Goal: Answer question/provide support: Share knowledge or assist other users

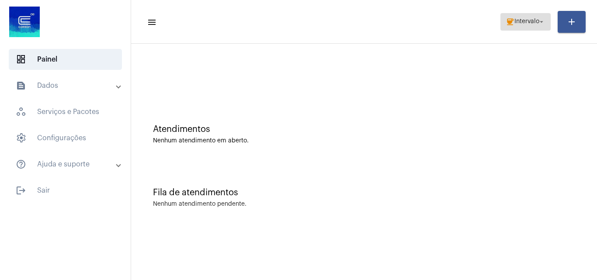
click at [501, 25] on button "coffee Intervalo arrow_drop_down" at bounding box center [526, 21] width 50 height 17
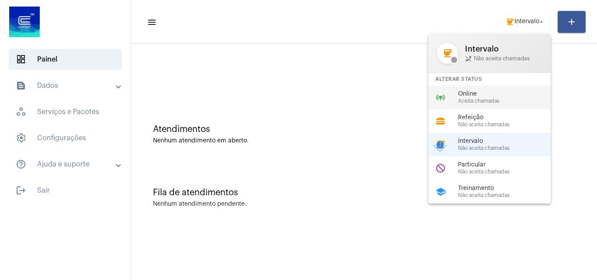
click at [485, 103] on span "Aceita chamadas" at bounding box center [508, 101] width 100 height 6
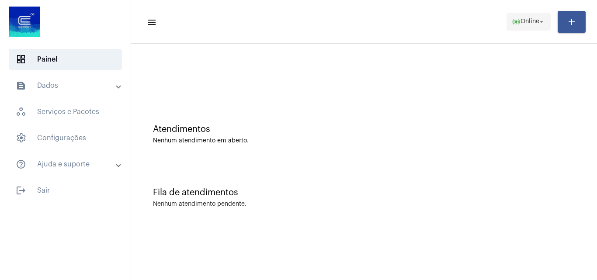
click at [530, 25] on span "online_prediction Online arrow_drop_down" at bounding box center [529, 22] width 34 height 16
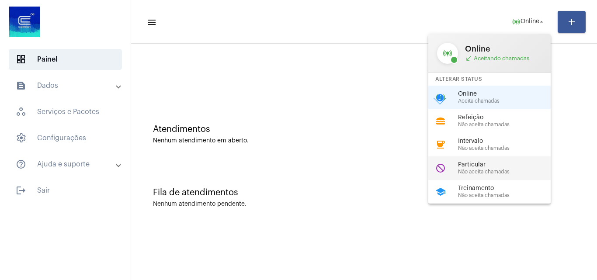
click at [495, 179] on div "do_not_disturb Particular Não aceita chamadas" at bounding box center [496, 169] width 136 height 24
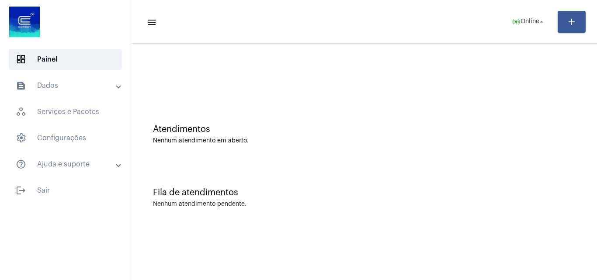
click at [495, 179] on div "Fila de atendimentos Nenhum atendimento pendente." at bounding box center [364, 193] width 457 height 63
drag, startPoint x: 521, startPoint y: 27, endPoint x: 509, endPoint y: 21, distance: 13.1
click at [516, 26] on span "do_not_disturb Particular arrow_drop_down" at bounding box center [524, 22] width 42 height 16
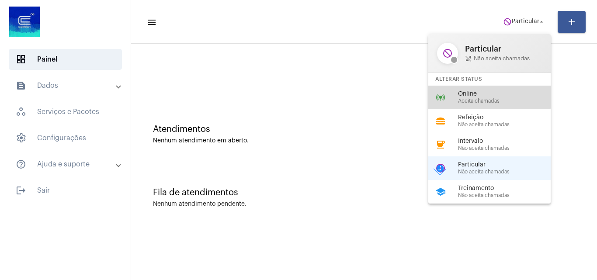
click at [486, 96] on span "Online" at bounding box center [508, 94] width 100 height 7
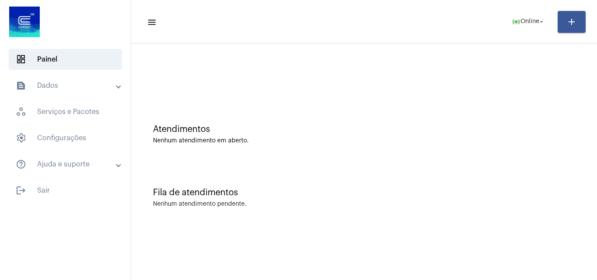
click at [355, 105] on div "Atendimentos Nenhum atendimento em aberto." at bounding box center [364, 129] width 457 height 63
click at [521, 23] on span "Online" at bounding box center [530, 22] width 19 height 6
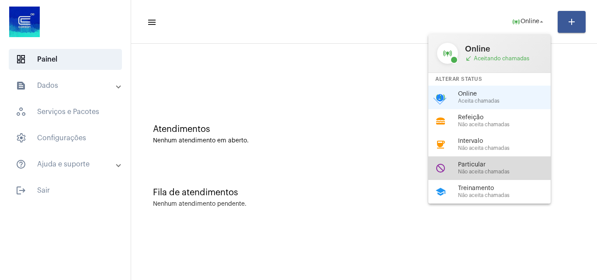
click at [493, 172] on span "Não aceita chamadas" at bounding box center [508, 172] width 100 height 6
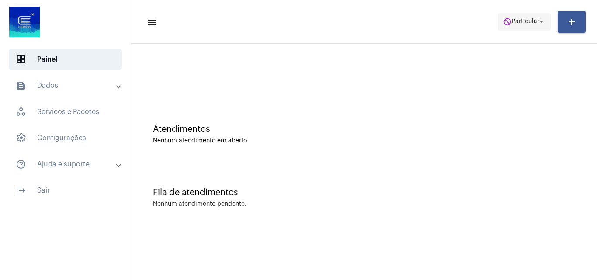
click at [531, 26] on span "do_not_disturb Particular arrow_drop_down" at bounding box center [524, 22] width 42 height 16
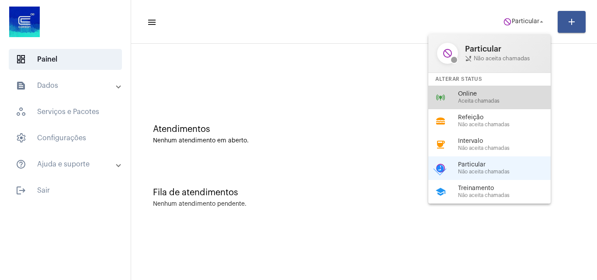
click at [499, 99] on span "Aceita chamadas" at bounding box center [508, 101] width 100 height 6
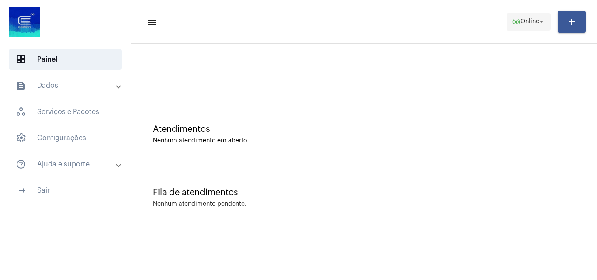
click at [519, 15] on span "online_prediction Online arrow_drop_down" at bounding box center [529, 22] width 34 height 16
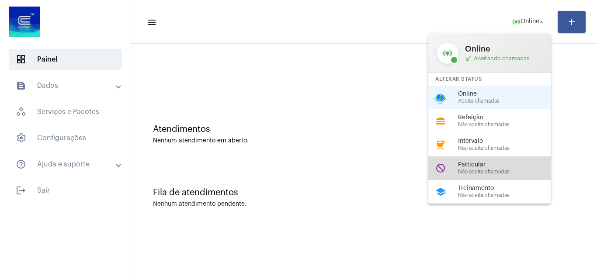
click at [478, 166] on span "Particular" at bounding box center [508, 165] width 100 height 7
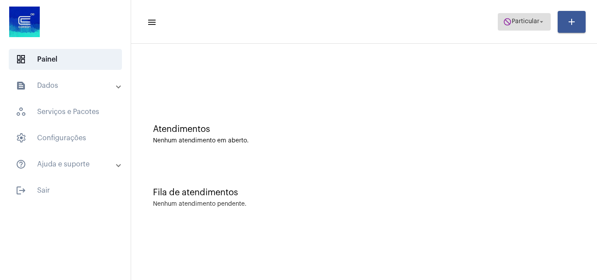
click at [523, 28] on span "do_not_disturb Particular arrow_drop_down" at bounding box center [524, 22] width 42 height 16
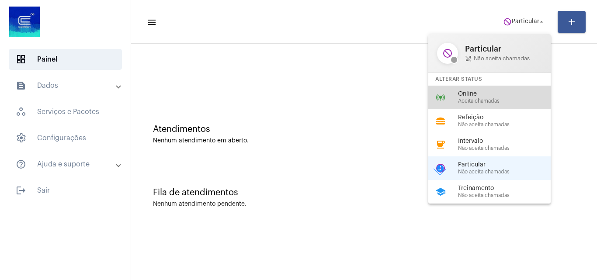
click at [499, 99] on span "Aceita chamadas" at bounding box center [508, 101] width 100 height 6
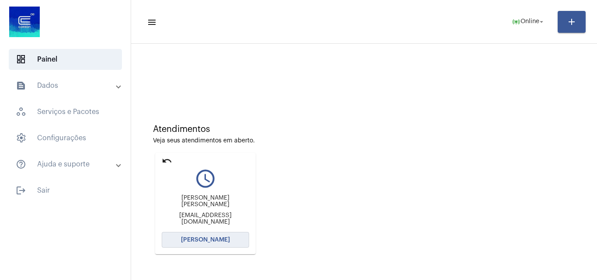
click at [214, 237] on span "[PERSON_NAME]" at bounding box center [205, 240] width 49 height 6
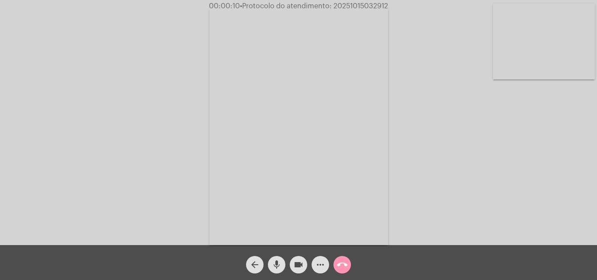
click at [529, 194] on div "Acessando Câmera e Microfone..." at bounding box center [298, 124] width 595 height 245
click at [453, 153] on div "Acessando Câmera e Microfone..." at bounding box center [298, 124] width 595 height 245
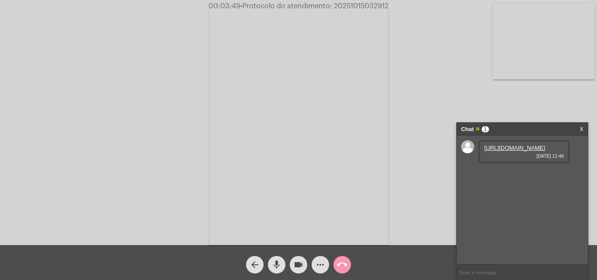
click at [501, 151] on link "https://neft-transfer-bucket.s3.amazonaws.com/temp-1eea4f93-d5c1-280b-94b1-390f…" at bounding box center [514, 148] width 61 height 7
click at [76, 6] on div "00:04:32 • Protocolo do atendimento: 20251015032912" at bounding box center [298, 6] width 597 height 8
click at [28, 99] on div "Acessando Câmera e Microfone..." at bounding box center [298, 124] width 595 height 245
click at [276, 264] on mat-icon "mic" at bounding box center [276, 265] width 10 height 10
click at [300, 263] on mat-icon "videocam" at bounding box center [298, 265] width 10 height 10
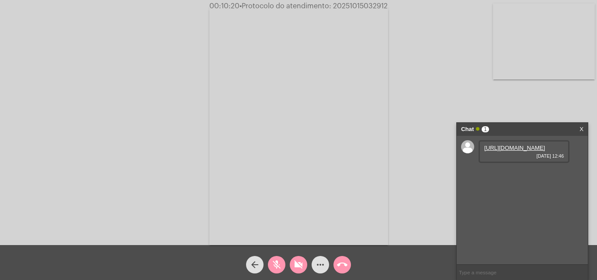
click at [279, 265] on mat-icon "mic_off" at bounding box center [276, 265] width 10 height 10
click at [278, 264] on mat-icon "mic" at bounding box center [276, 265] width 10 height 10
click at [305, 265] on button "videocam_off" at bounding box center [298, 264] width 17 height 17
click at [275, 267] on mat-icon "mic_off" at bounding box center [276, 265] width 10 height 10
click at [352, 6] on span "• Protocolo do atendimento: 20251015032912" at bounding box center [313, 6] width 148 height 7
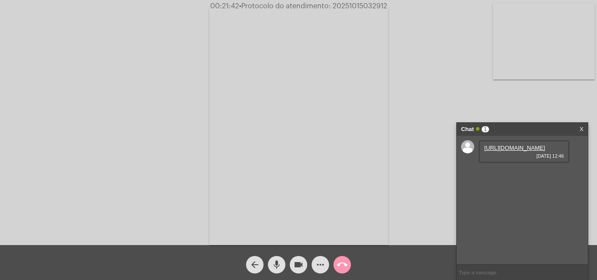
click at [352, 6] on span "• Protocolo do atendimento: 20251015032912" at bounding box center [313, 6] width 148 height 7
copy span "20251015032912"
click at [384, 118] on video at bounding box center [298, 126] width 179 height 239
click at [102, 118] on video at bounding box center [133, 125] width 179 height 239
click at [339, 263] on mat-icon "call_end" at bounding box center [342, 265] width 10 height 10
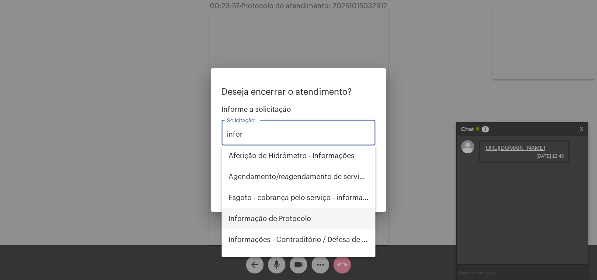
click at [318, 215] on span "Informação de Protocolo" at bounding box center [299, 219] width 140 height 21
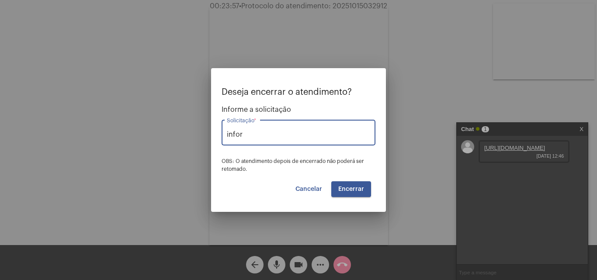
type input "Informação de Protocolo"
click at [352, 187] on span "Encerrar" at bounding box center [351, 189] width 26 height 6
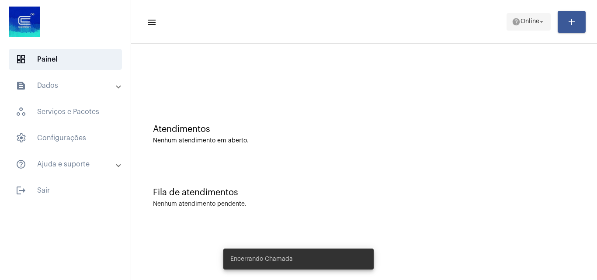
click at [521, 23] on span "Online" at bounding box center [530, 22] width 19 height 6
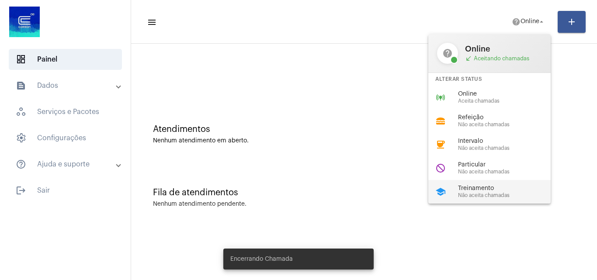
click at [484, 194] on span "Não aceita chamadas" at bounding box center [508, 196] width 100 height 6
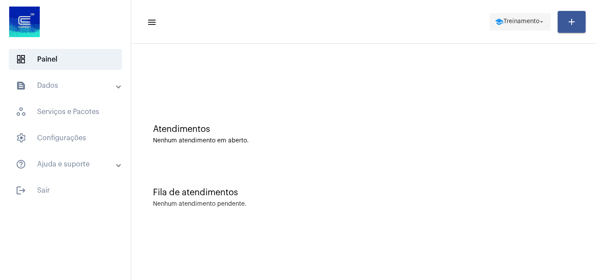
click at [510, 29] on span "school Treinamento arrow_drop_down" at bounding box center [520, 22] width 51 height 16
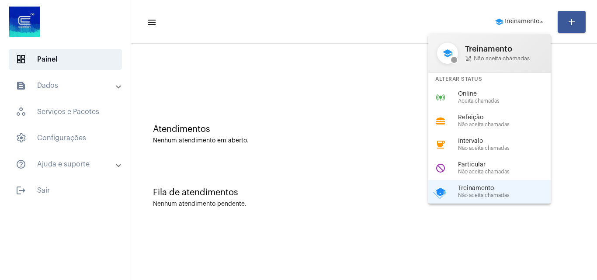
click at [178, 71] on div at bounding box center [298, 140] width 597 height 280
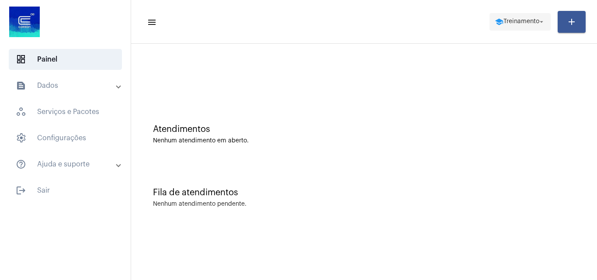
click at [498, 22] on mat-icon "school" at bounding box center [499, 21] width 9 height 9
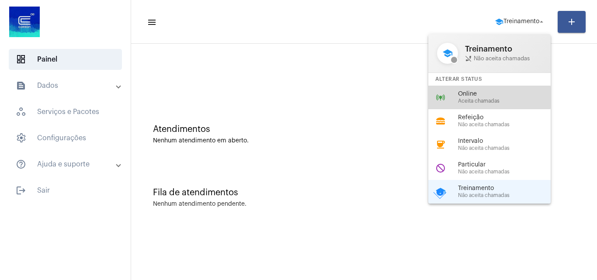
click at [484, 97] on div "Online Aceita chamadas" at bounding box center [508, 97] width 100 height 13
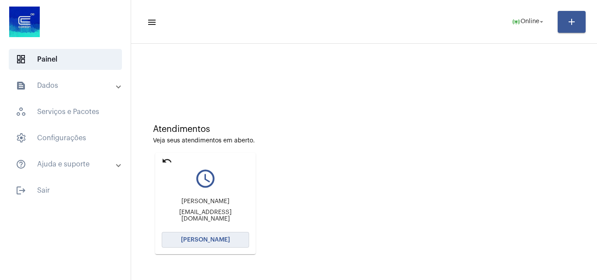
click at [206, 234] on button "[PERSON_NAME]" at bounding box center [205, 240] width 87 height 16
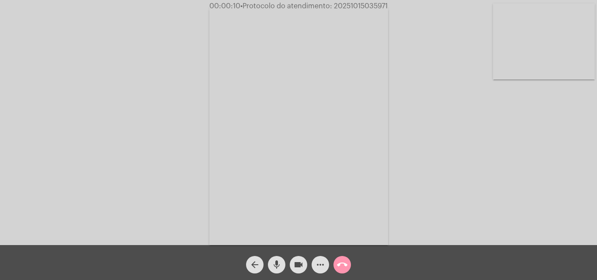
drag, startPoint x: 518, startPoint y: 191, endPoint x: 485, endPoint y: 171, distance: 38.5
click at [518, 191] on div "Acessando Câmera e Microfone..." at bounding box center [298, 124] width 595 height 245
click at [511, 178] on div "Acessando Câmera e Microfone..." at bounding box center [298, 124] width 595 height 245
click at [510, 200] on div "Acessando Câmera e Microfone..." at bounding box center [298, 124] width 595 height 245
click at [531, 204] on div "Acessando Câmera e Microfone..." at bounding box center [298, 124] width 595 height 245
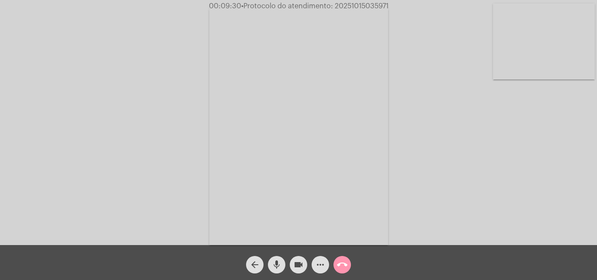
click at [324, 267] on mat-icon "more_horiz" at bounding box center [320, 265] width 10 height 10
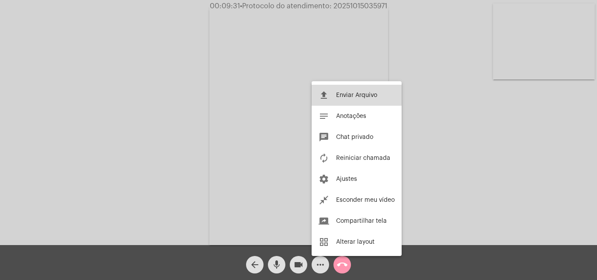
click at [353, 92] on span "Enviar Arquivo" at bounding box center [356, 95] width 41 height 6
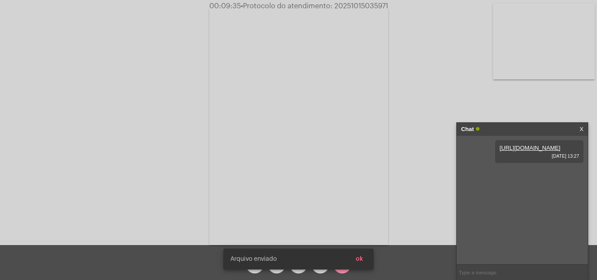
click at [365, 259] on button "ok" at bounding box center [359, 259] width 21 height 16
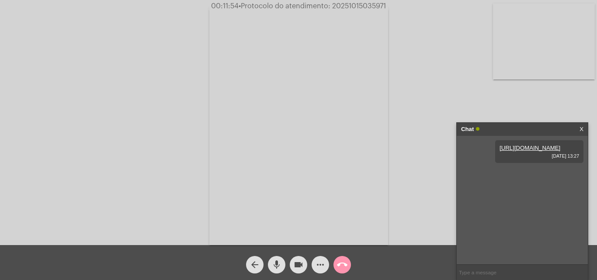
click at [350, 6] on span "• Protocolo do atendimento: 20251015035971" at bounding box center [312, 6] width 147 height 7
copy span "20251015035971"
click at [342, 264] on mat-icon "call_end" at bounding box center [342, 265] width 10 height 10
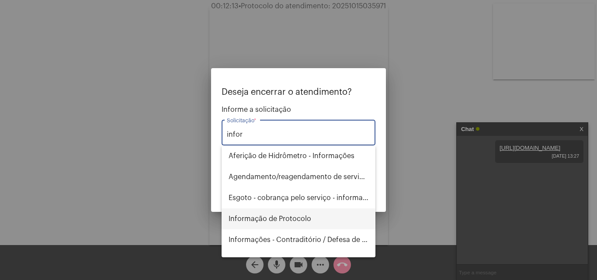
click at [303, 220] on span "Informação de Protocolo" at bounding box center [299, 219] width 140 height 21
type input "Informação de Protocolo"
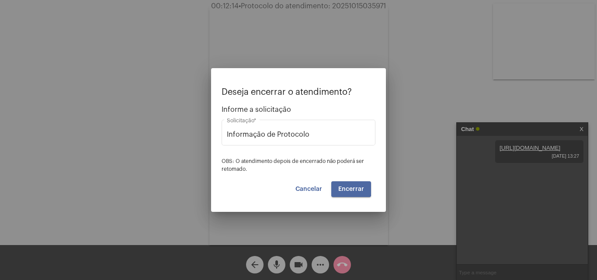
click at [349, 188] on span "Encerrar" at bounding box center [351, 189] width 26 height 6
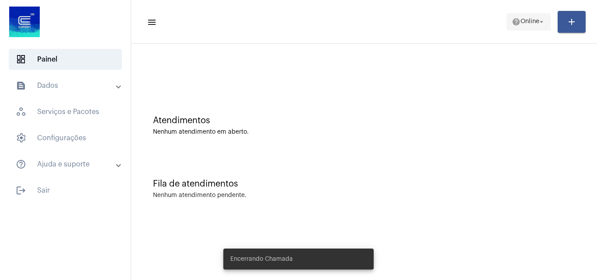
click at [521, 24] on span "Online" at bounding box center [530, 22] width 19 height 6
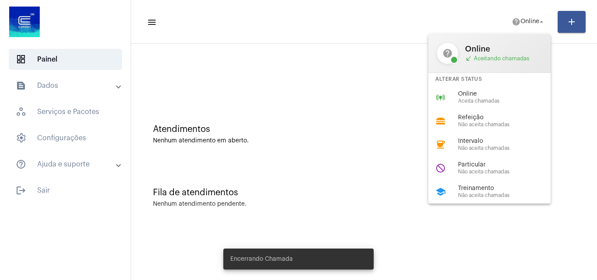
click at [495, 167] on span "Particular" at bounding box center [508, 165] width 100 height 7
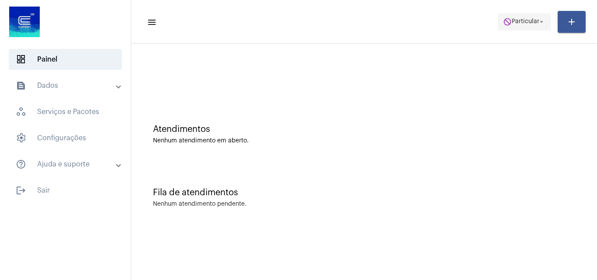
click at [533, 13] on button "do_not_disturb Particular arrow_drop_down" at bounding box center [524, 21] width 53 height 17
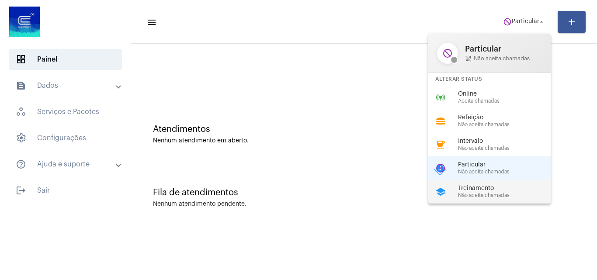
click at [483, 195] on span "Não aceita chamadas" at bounding box center [508, 196] width 100 height 6
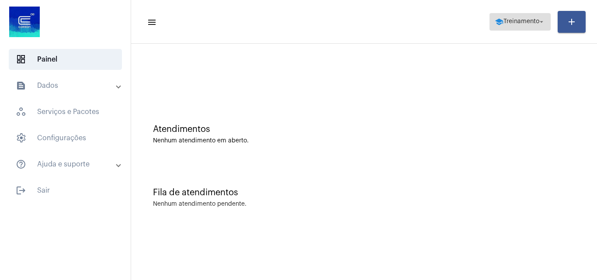
click at [521, 21] on span "Treinamento" at bounding box center [522, 22] width 36 height 6
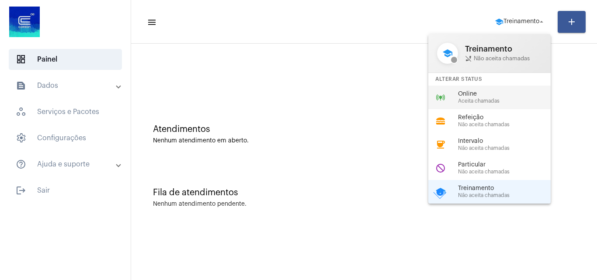
click at [497, 89] on div "online_prediction Online Aceita chamadas" at bounding box center [496, 98] width 136 height 24
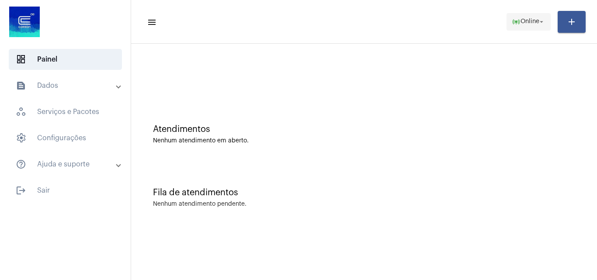
click at [521, 19] on span "Online" at bounding box center [530, 22] width 19 height 6
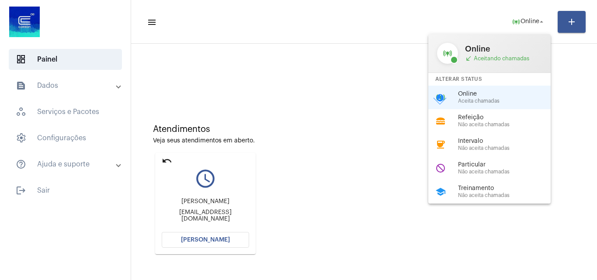
click at [281, 124] on div at bounding box center [298, 140] width 597 height 280
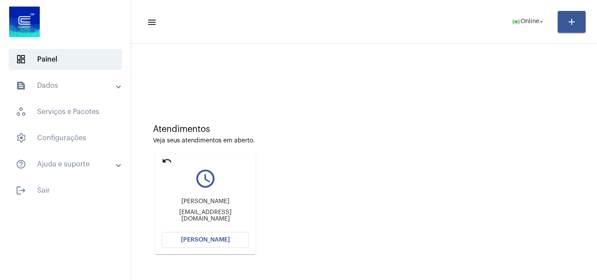
click at [186, 243] on span "Abrir Chamada" at bounding box center [205, 240] width 49 height 6
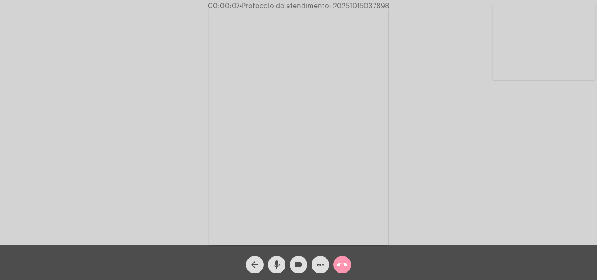
drag, startPoint x: 528, startPoint y: 158, endPoint x: 305, endPoint y: 145, distance: 223.8
click at [527, 158] on div "Acessando Câmera e Microfone..." at bounding box center [298, 124] width 595 height 245
click at [316, 262] on mat-icon "more_horiz" at bounding box center [320, 265] width 10 height 10
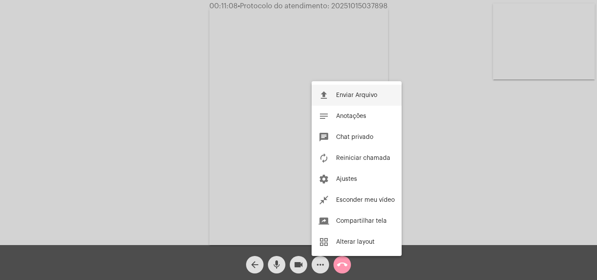
click at [341, 90] on button "file_upload Enviar Arquivo" at bounding box center [357, 95] width 90 height 21
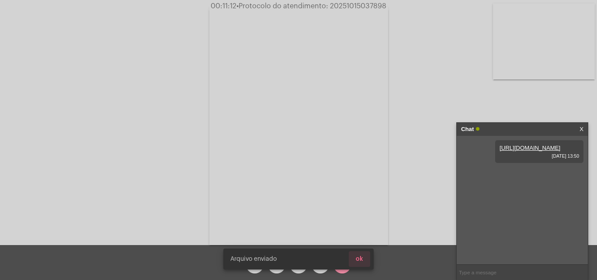
click at [358, 261] on span "ok" at bounding box center [359, 259] width 7 height 6
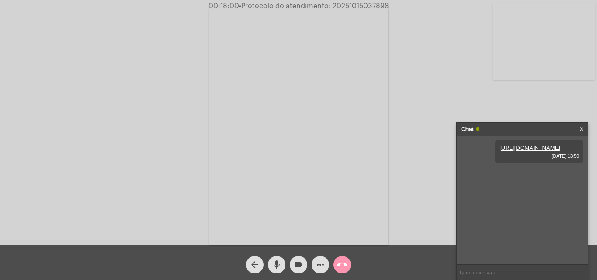
click at [275, 263] on mat-icon "mic" at bounding box center [276, 265] width 10 height 10
click at [293, 263] on mat-icon "videocam" at bounding box center [298, 265] width 10 height 10
click at [278, 260] on mat-icon "mic_off" at bounding box center [276, 265] width 10 height 10
click at [294, 264] on mat-icon "videocam_off" at bounding box center [298, 265] width 10 height 10
click at [356, 5] on span "• Protocolo do atendimento: 20251015037898" at bounding box center [313, 6] width 150 height 7
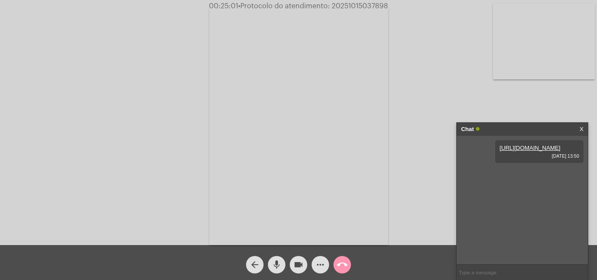
click at [356, 5] on span "• Protocolo do atendimento: 20251015037898" at bounding box center [313, 6] width 150 height 7
copy span "20251015037898"
click at [485, 271] on input "text" at bounding box center [522, 272] width 131 height 15
paste input "20251015037898"
click at [402, 143] on div "Acessando Câmera e Microfone..." at bounding box center [298, 124] width 595 height 245
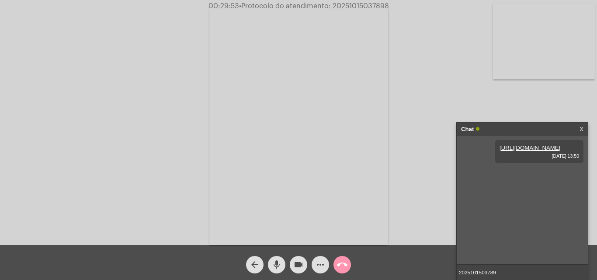
click at [502, 271] on input "2025101503789" at bounding box center [522, 272] width 131 height 15
type input "2"
paste input "(51) 3288-8800"
type input "(51) 3288-8800"
paste input "(15) 2010-2633"
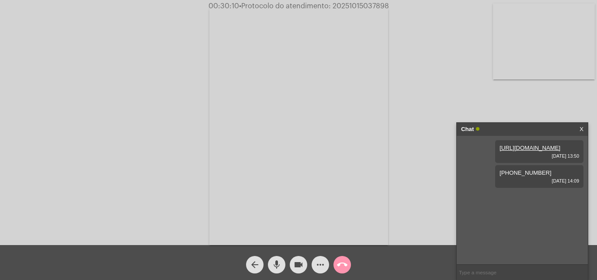
type input "(15) 2010-2633"
paste input "0800 979 0066"
type input "0800 979 0066"
click at [362, 4] on span "• Protocolo do atendimento: 20251015037898" at bounding box center [315, 6] width 150 height 7
click at [362, 4] on span "• Protocolo do atendimento: 20251015037898" at bounding box center [314, 6] width 150 height 7
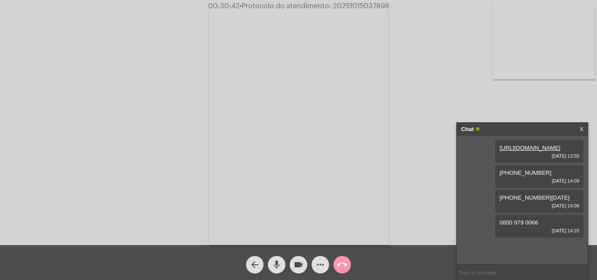
copy span "20251015037898"
paste input "20251015037898"
type input "20251015037898"
click at [343, 261] on mat-icon "call_end" at bounding box center [342, 265] width 10 height 10
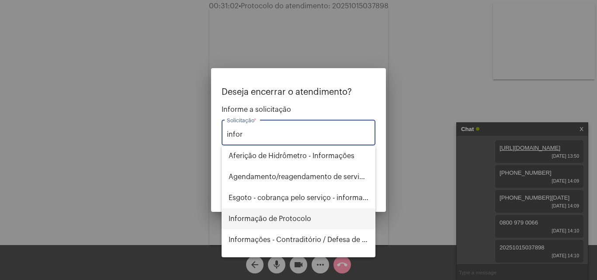
drag, startPoint x: 288, startPoint y: 218, endPoint x: 321, endPoint y: 215, distance: 33.8
click at [288, 218] on span "Informação de Protocolo" at bounding box center [299, 219] width 140 height 21
type input "Informação de Protocolo"
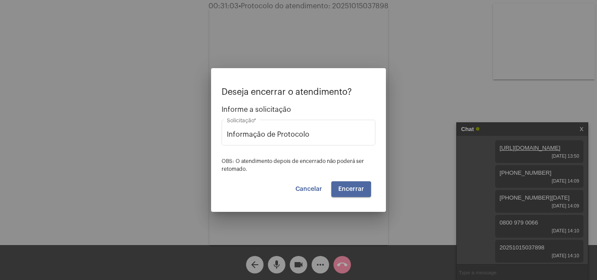
click at [342, 189] on span "Encerrar" at bounding box center [351, 189] width 26 height 6
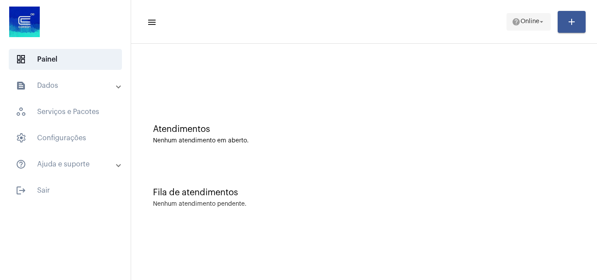
click at [524, 26] on span "help Online arrow_drop_down" at bounding box center [529, 22] width 34 height 16
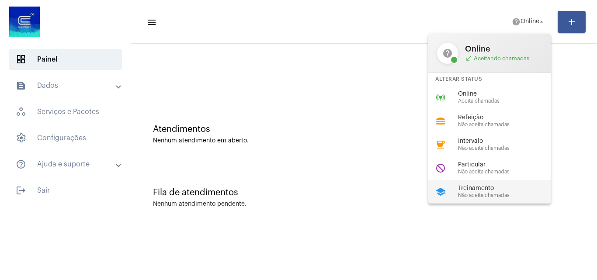
click at [484, 188] on span "Treinamento" at bounding box center [508, 188] width 100 height 7
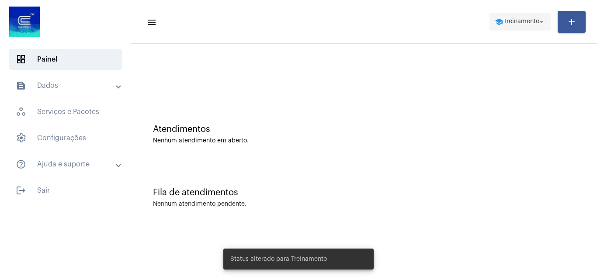
click at [529, 20] on span "Treinamento" at bounding box center [522, 22] width 36 height 6
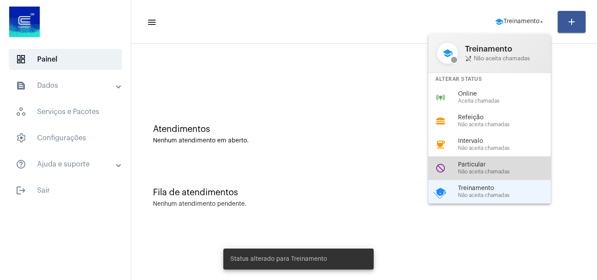
click at [513, 158] on div "do_not_disturb Particular Não aceita chamadas" at bounding box center [496, 169] width 136 height 24
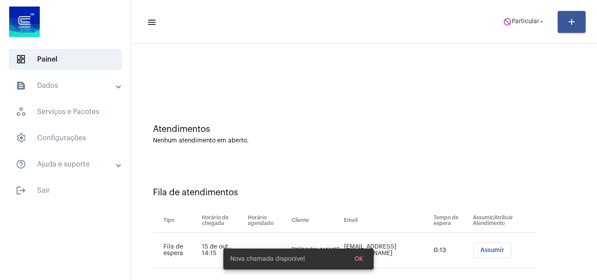
scroll to position [12, 0]
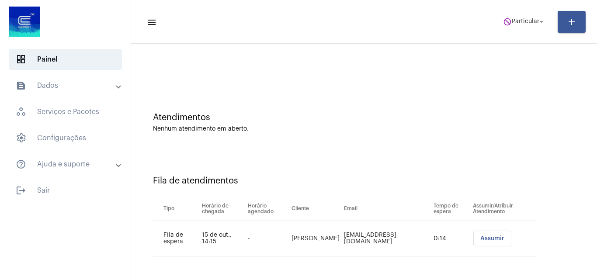
drag, startPoint x: 487, startPoint y: 236, endPoint x: 461, endPoint y: 228, distance: 27.1
click at [486, 236] on span "Assumir" at bounding box center [492, 239] width 24 height 6
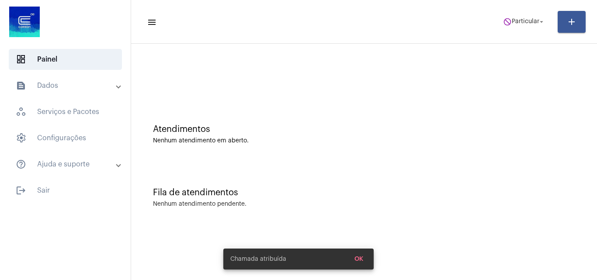
scroll to position [0, 0]
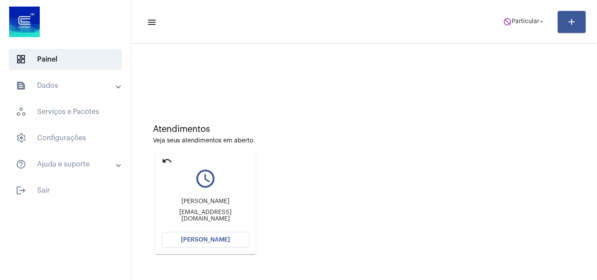
click at [201, 237] on button "Abrir Chamada" at bounding box center [205, 240] width 87 height 16
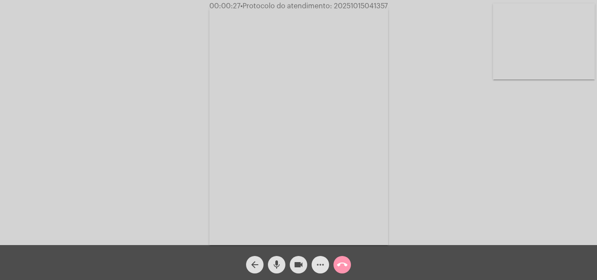
click at [318, 265] on mat-icon "more_horiz" at bounding box center [320, 265] width 10 height 10
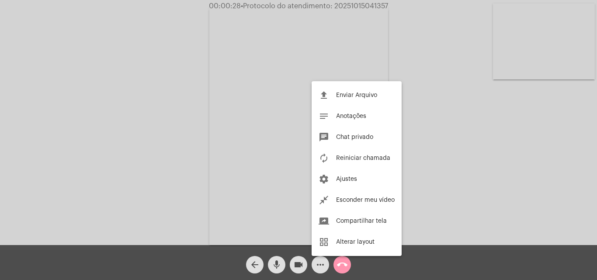
click at [195, 117] on div at bounding box center [298, 140] width 597 height 280
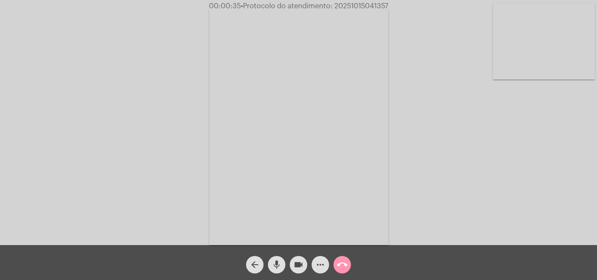
click at [276, 262] on mat-icon "mic" at bounding box center [276, 265] width 10 height 10
click at [275, 258] on span "mic_off" at bounding box center [276, 264] width 10 height 17
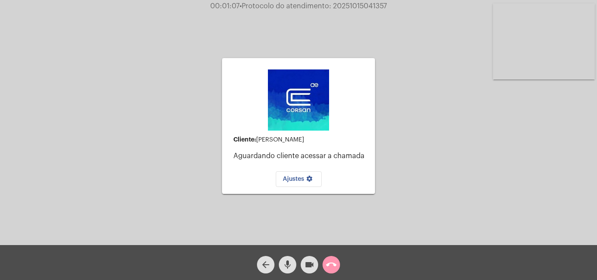
click at [435, 136] on div "Cliente: Maria Lurdes Aguardando cliente acessar a chamada Ajustes settings Ace…" at bounding box center [298, 124] width 595 height 245
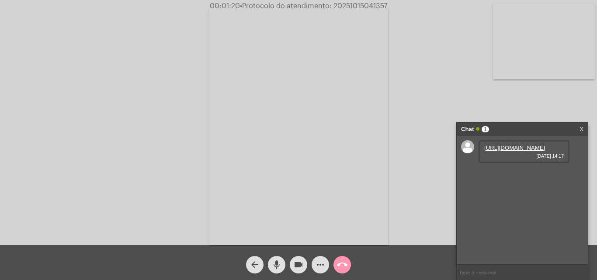
click at [505, 151] on link "https://neft-transfer-bucket.s3.amazonaws.com/temp-f7bf39bb-caed-69ff-2efb-65e3…" at bounding box center [514, 148] width 61 height 7
click at [69, 72] on div "Acessando Câmera e Microfone..." at bounding box center [298, 124] width 595 height 245
click at [422, 211] on div "Acessando Câmera e Microfone..." at bounding box center [298, 124] width 595 height 245
click at [342, 172] on video at bounding box center [298, 126] width 179 height 239
click at [384, 266] on div "arrow_back mic videocam more_horiz call_end" at bounding box center [298, 262] width 597 height 35
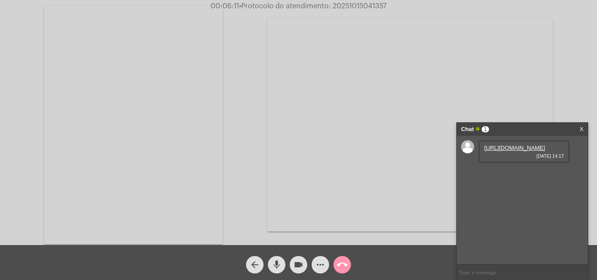
click at [230, 180] on div "Acessando Câmera e Microfone..." at bounding box center [298, 123] width 595 height 245
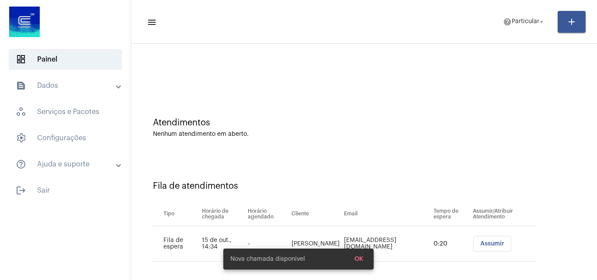
scroll to position [12, 0]
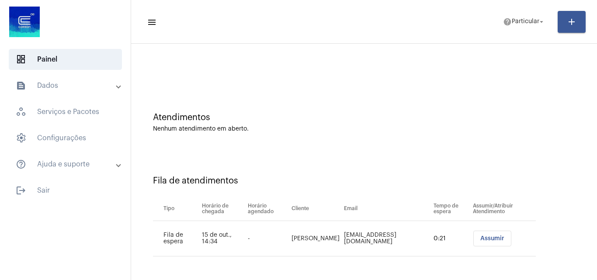
click at [480, 240] on span "Assumir" at bounding box center [492, 239] width 24 height 6
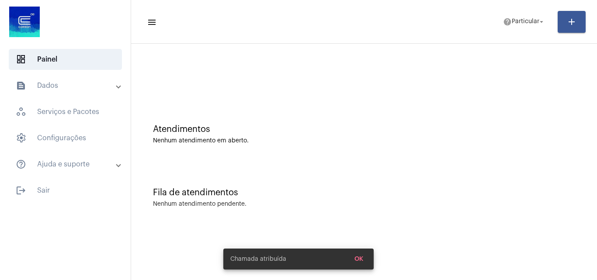
scroll to position [0, 0]
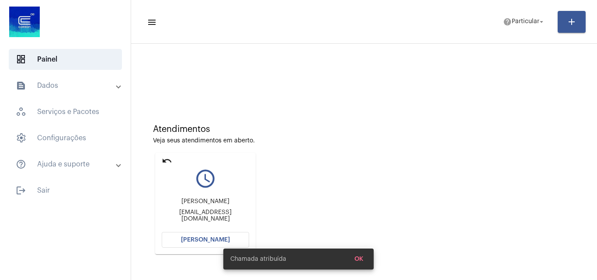
click at [194, 237] on span "[PERSON_NAME]" at bounding box center [205, 240] width 49 height 6
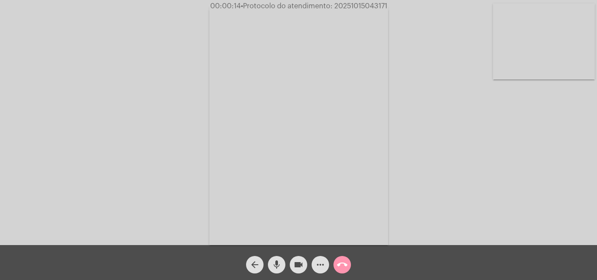
click at [505, 176] on div "Acessando Câmera e Microfone..." at bounding box center [298, 124] width 595 height 245
click at [278, 264] on mat-icon "mic" at bounding box center [276, 265] width 10 height 10
click at [278, 263] on mat-icon "mic_off" at bounding box center [276, 265] width 10 height 10
click at [282, 264] on button "mic" at bounding box center [276, 264] width 17 height 17
click at [511, 200] on div "Acessando Câmera e Microfone..." at bounding box center [298, 124] width 595 height 245
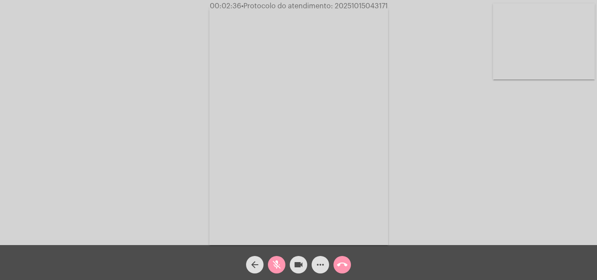
click at [274, 264] on mat-icon "mic_off" at bounding box center [276, 265] width 10 height 10
click at [320, 267] on mat-icon "more_horiz" at bounding box center [320, 265] width 10 height 10
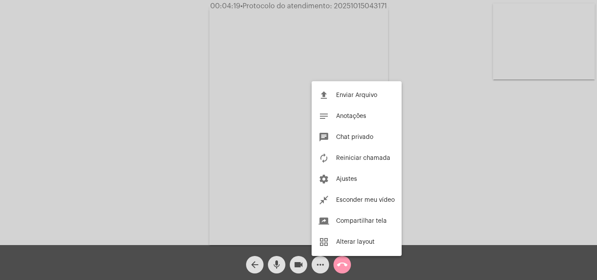
click at [240, 127] on div at bounding box center [298, 140] width 597 height 280
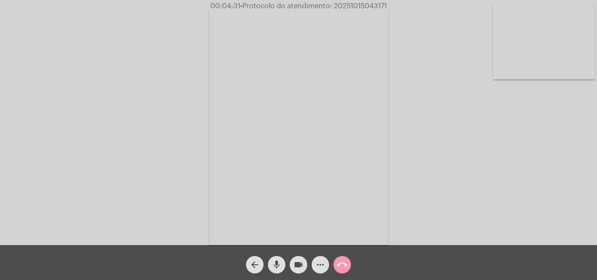
click at [323, 263] on mat-icon "more_horiz" at bounding box center [320, 265] width 10 height 10
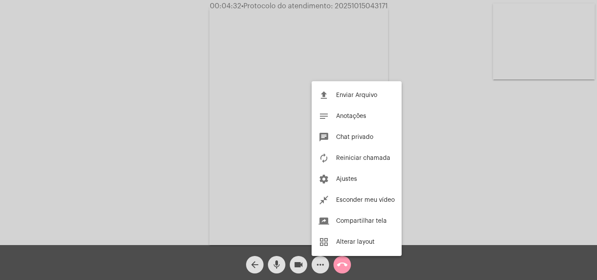
click at [233, 116] on div at bounding box center [298, 140] width 597 height 280
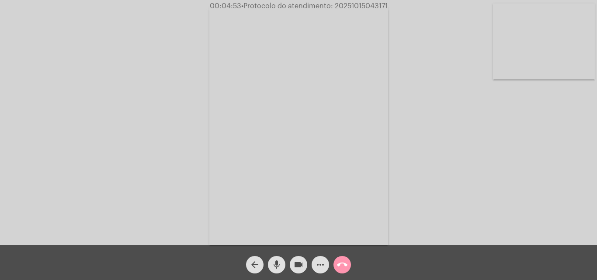
click at [345, 4] on span "• Protocolo do atendimento: 20251015043171" at bounding box center [314, 6] width 146 height 7
copy span "20251015043171"
click at [343, 265] on mat-icon "call_end" at bounding box center [342, 265] width 10 height 10
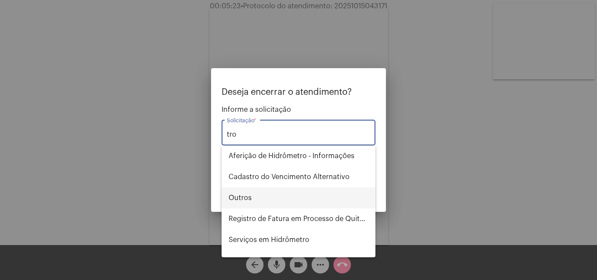
click at [258, 195] on span "Outros" at bounding box center [299, 198] width 140 height 21
type input "Outros"
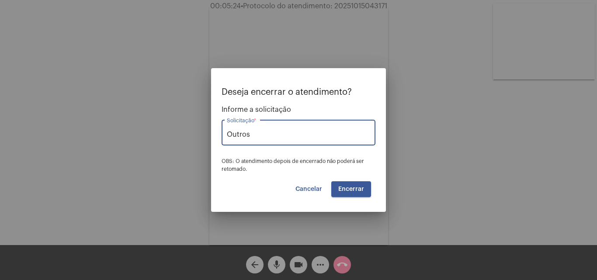
click at [343, 193] on button "Encerrar" at bounding box center [351, 189] width 40 height 16
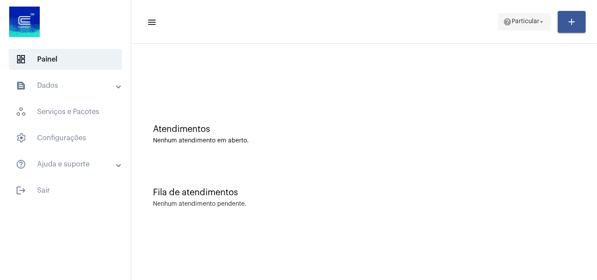
click at [517, 19] on span "Particular" at bounding box center [526, 22] width 28 height 6
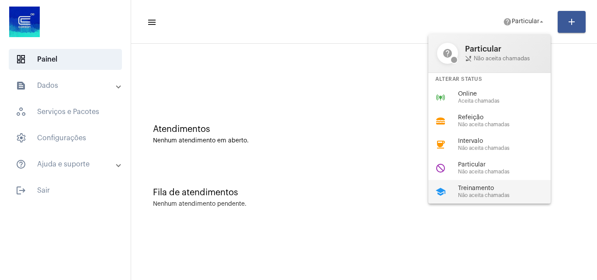
click at [468, 188] on span "Treinamento" at bounding box center [508, 188] width 100 height 7
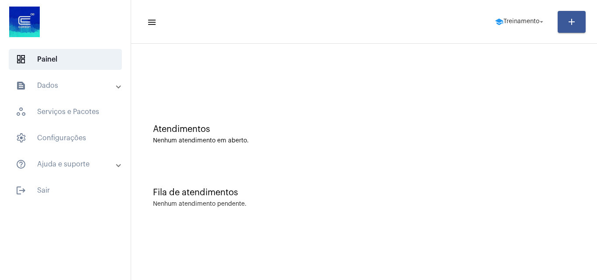
click at [73, 81] on mat-panel-title "text_snippet_outlined Dados" at bounding box center [66, 85] width 101 height 10
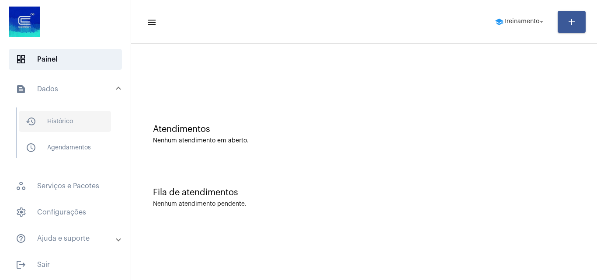
click at [61, 123] on span "history_outlined Histórico" at bounding box center [65, 121] width 92 height 21
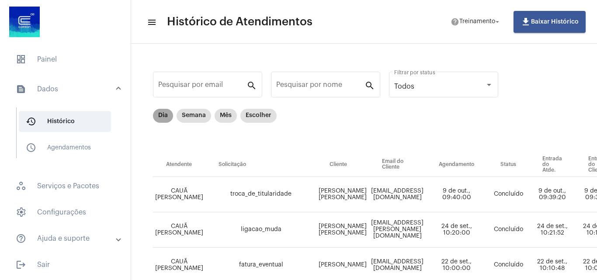
click at [163, 117] on mat-chip "Dia" at bounding box center [163, 116] width 20 height 14
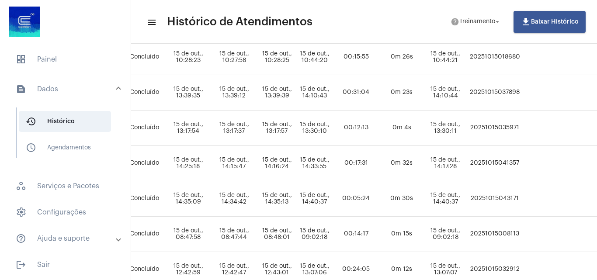
scroll to position [137, 332]
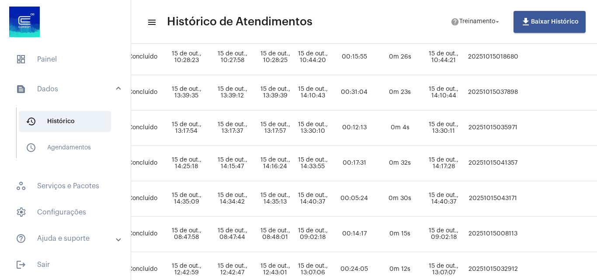
click at [512, 162] on td "20251015041357" at bounding box center [493, 163] width 55 height 35
copy td "20251015041357"
drag, startPoint x: 460, startPoint y: 18, endPoint x: 464, endPoint y: 24, distance: 7.3
click at [461, 20] on span "help Treinamento arrow_drop_down" at bounding box center [476, 22] width 51 height 16
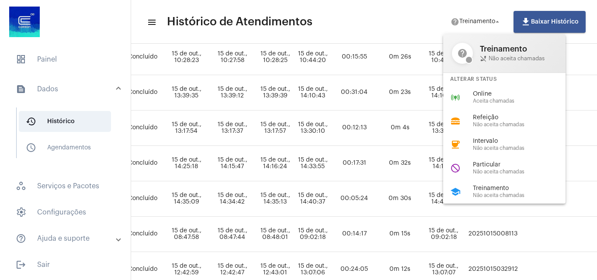
click at [483, 98] on span "Aceita chamadas" at bounding box center [523, 101] width 100 height 6
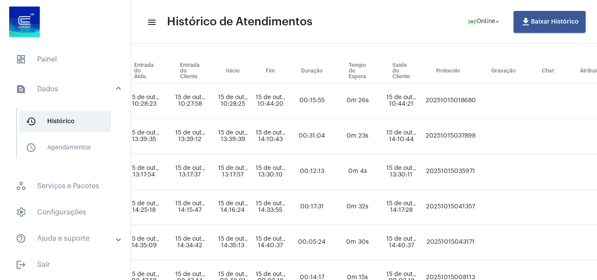
scroll to position [94, 376]
click at [477, 136] on td "20251015037898" at bounding box center [448, 136] width 55 height 35
copy td "20251015037898"
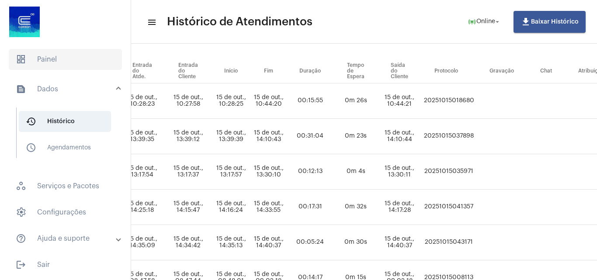
click at [59, 56] on span "dashboard Painel" at bounding box center [65, 59] width 113 height 21
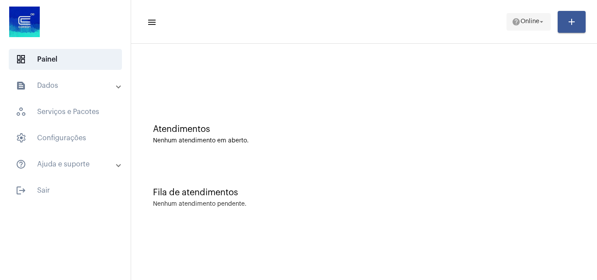
click at [508, 21] on button "help Online arrow_drop_down" at bounding box center [529, 21] width 44 height 17
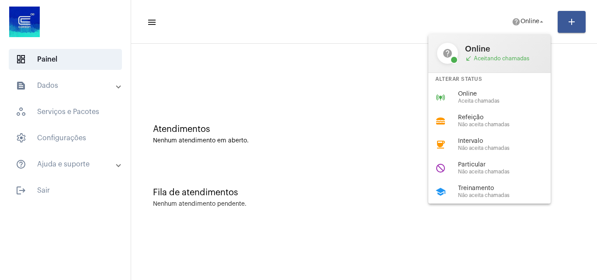
drag, startPoint x: 461, startPoint y: 95, endPoint x: 465, endPoint y: 68, distance: 27.8
click at [464, 87] on div "online_prediction Online Aceita chamadas" at bounding box center [496, 98] width 136 height 24
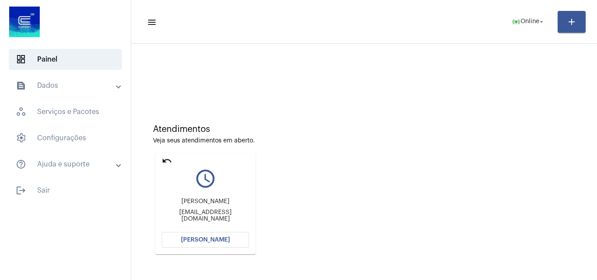
click at [221, 237] on span "Abrir Chamada" at bounding box center [205, 240] width 49 height 6
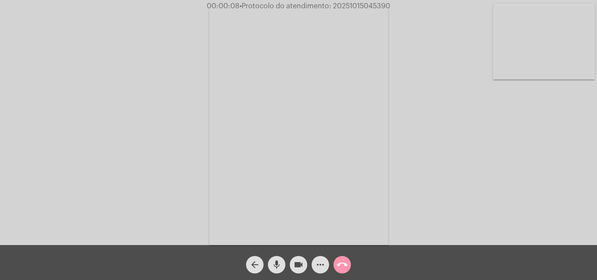
click at [530, 178] on div "Acessando Câmera e Microfone..." at bounding box center [298, 124] width 595 height 245
click at [432, 141] on div "Acessando Câmera e Microfone..." at bounding box center [298, 124] width 595 height 245
click at [397, 179] on div "Acessando Câmera e Microfone..." at bounding box center [298, 124] width 595 height 245
click at [317, 263] on mat-icon "more_horiz" at bounding box center [320, 265] width 10 height 10
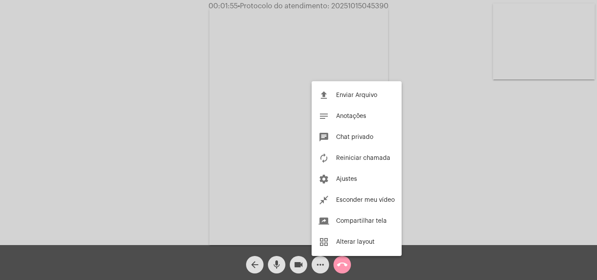
click at [208, 101] on div at bounding box center [298, 140] width 597 height 280
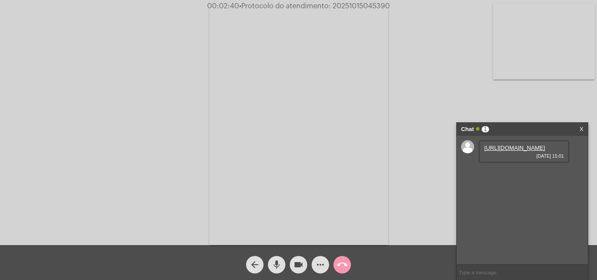
click at [514, 151] on link "https://neft-transfer-bucket.s3.amazonaws.com/temp-3ee293f4-46af-0f2c-1c1d-f417…" at bounding box center [514, 148] width 61 height 7
click at [529, 176] on link "https://neft-transfer-bucket.s3.amazonaws.com/temp-81524567-8691-12cb-89aa-0661…" at bounding box center [514, 173] width 61 height 7
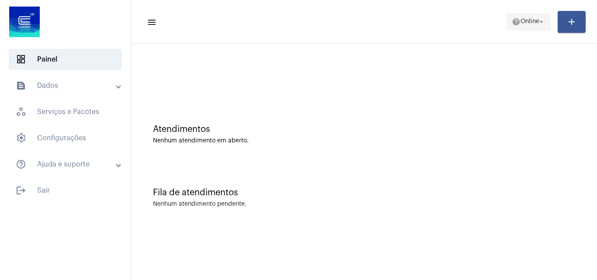
click at [527, 25] on span "help Online arrow_drop_down" at bounding box center [529, 22] width 34 height 16
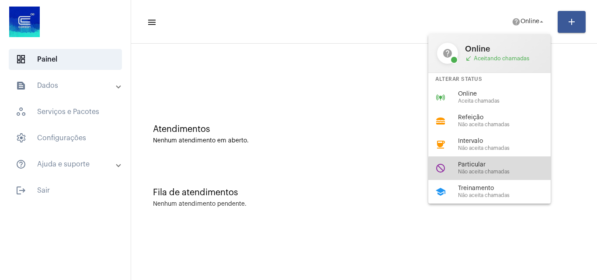
click at [510, 169] on span "Não aceita chamadas" at bounding box center [508, 172] width 100 height 6
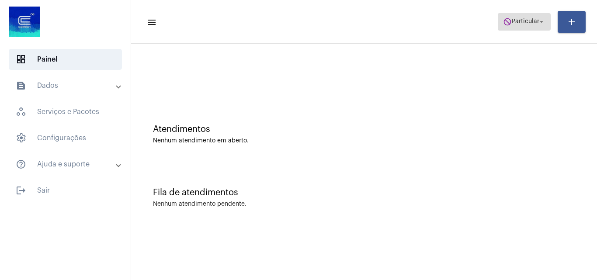
click at [508, 30] on button "do_not_disturb Particular arrow_drop_down" at bounding box center [524, 21] width 53 height 17
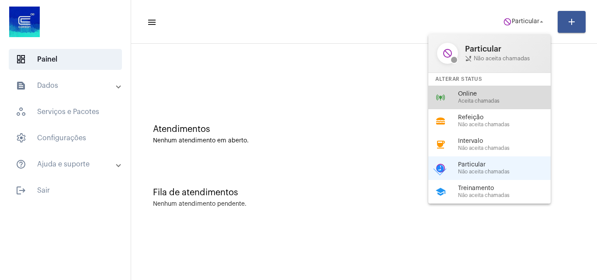
click at [492, 104] on div "online_prediction Online Aceita chamadas" at bounding box center [496, 98] width 136 height 24
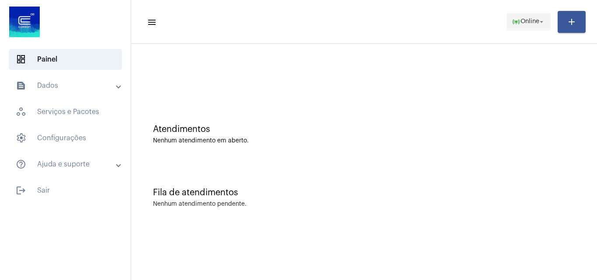
click at [536, 24] on span "Online" at bounding box center [530, 22] width 19 height 6
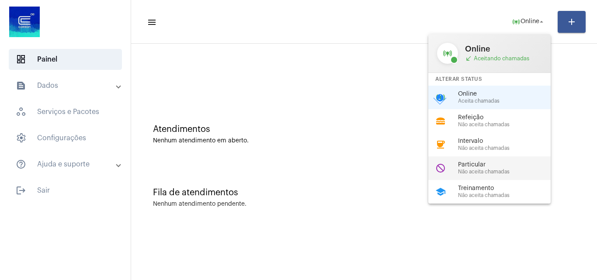
click at [489, 173] on span "Não aceita chamadas" at bounding box center [508, 172] width 100 height 6
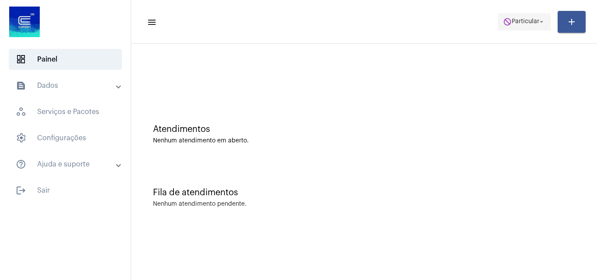
drag, startPoint x: 520, startPoint y: 19, endPoint x: 521, endPoint y: 27, distance: 7.5
click at [521, 27] on span "do_not_disturb Particular arrow_drop_down" at bounding box center [524, 22] width 42 height 16
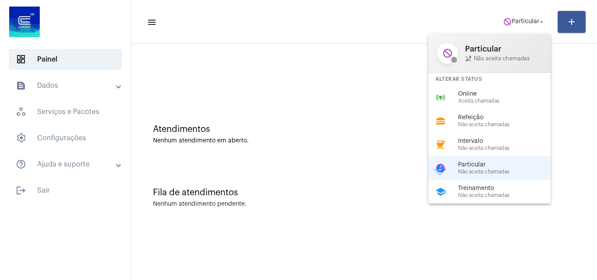
click at [522, 92] on span "Online" at bounding box center [508, 94] width 100 height 7
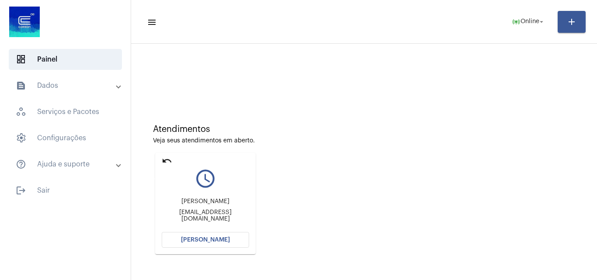
click at [164, 161] on mat-icon "undo" at bounding box center [167, 161] width 10 height 10
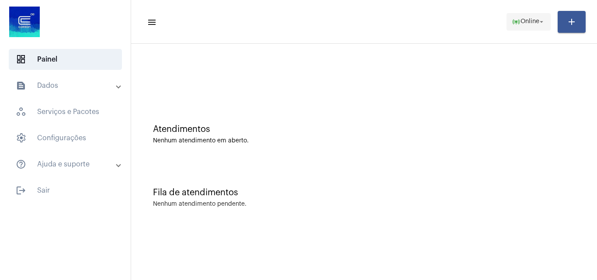
click at [540, 21] on mat-icon "arrow_drop_down" at bounding box center [542, 22] width 8 height 8
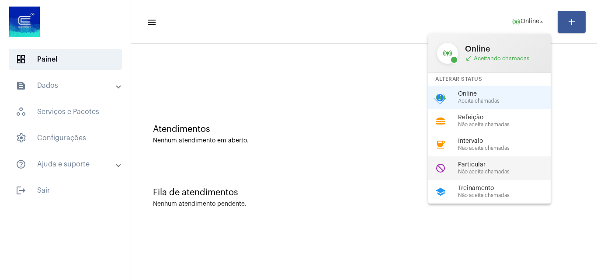
click at [497, 163] on span "Particular" at bounding box center [508, 165] width 100 height 7
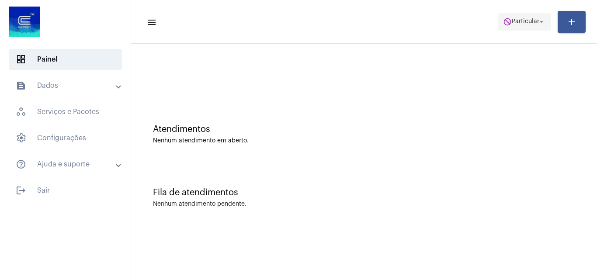
click at [514, 28] on span "do_not_disturb Particular arrow_drop_down" at bounding box center [524, 22] width 42 height 16
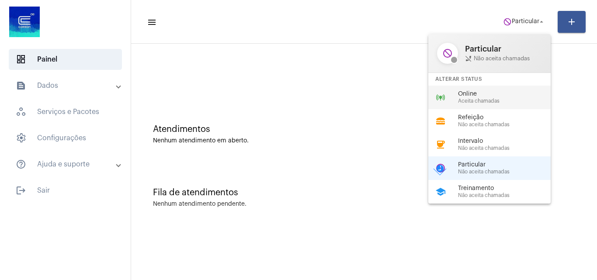
click at [484, 90] on div "online_prediction Online Aceita chamadas" at bounding box center [496, 98] width 136 height 24
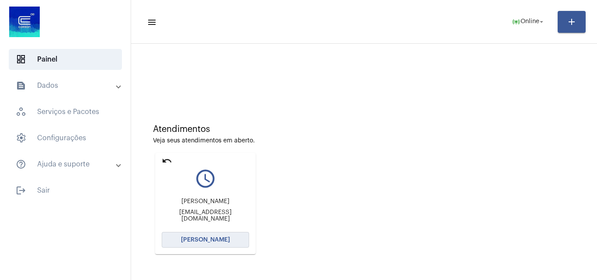
click at [212, 238] on span "[PERSON_NAME]" at bounding box center [205, 240] width 49 height 6
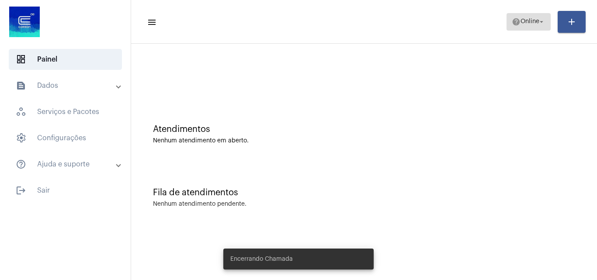
click at [514, 26] on mat-icon "help" at bounding box center [516, 21] width 9 height 9
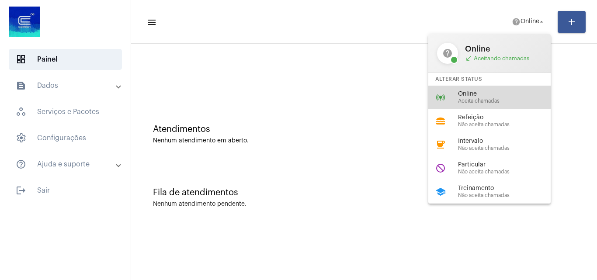
drag, startPoint x: 505, startPoint y: 96, endPoint x: 493, endPoint y: 97, distance: 12.7
click at [505, 97] on span "Online" at bounding box center [508, 94] width 100 height 7
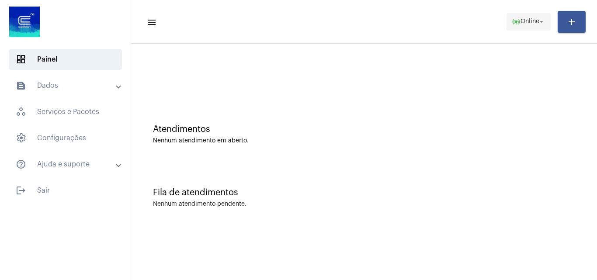
click at [513, 16] on span "online_prediction Online arrow_drop_down" at bounding box center [529, 22] width 34 height 16
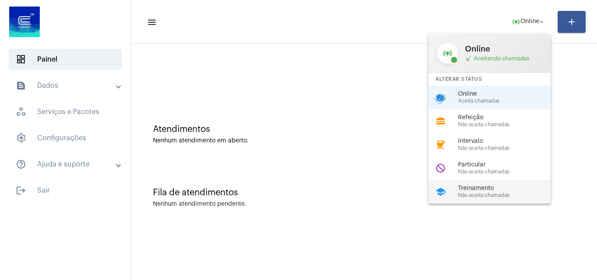
click at [528, 198] on span "Não aceita chamadas" at bounding box center [508, 196] width 100 height 6
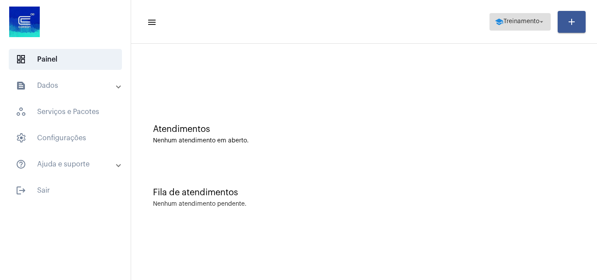
click at [512, 25] on span "school Treinamento arrow_drop_down" at bounding box center [520, 22] width 51 height 16
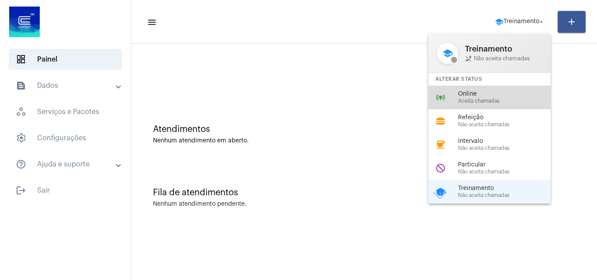
click at [471, 94] on span "Online" at bounding box center [508, 94] width 100 height 7
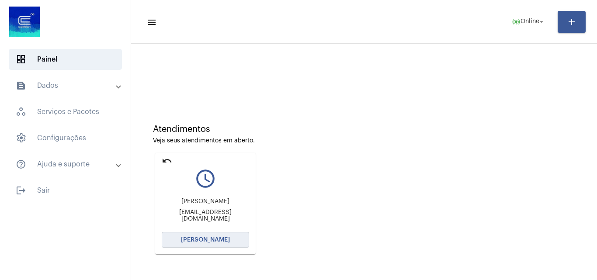
click at [207, 242] on span "[PERSON_NAME]" at bounding box center [205, 240] width 49 height 6
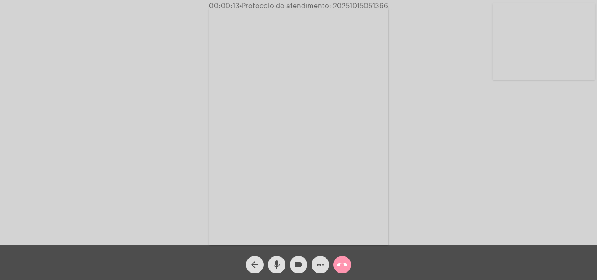
click at [530, 191] on div "Acessando Câmera e Microfone..." at bounding box center [298, 124] width 595 height 245
drag, startPoint x: 550, startPoint y: 200, endPoint x: 471, endPoint y: 145, distance: 95.7
click at [550, 200] on div "Acessando Câmera e Microfone..." at bounding box center [298, 124] width 595 height 245
click at [340, 265] on mat-icon "call_end" at bounding box center [342, 265] width 10 height 10
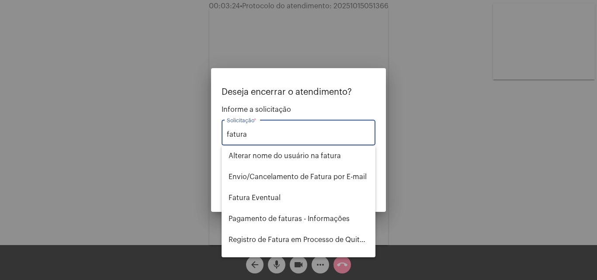
type input "fatura"
click at [196, 136] on div at bounding box center [298, 140] width 597 height 280
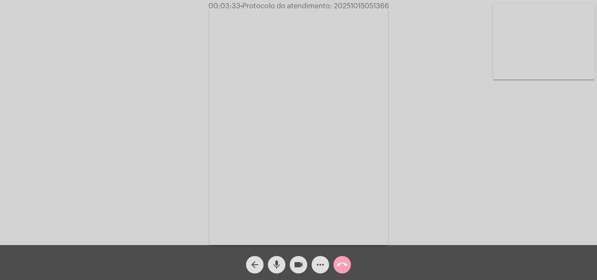
click at [342, 264] on mat-icon "call_end" at bounding box center [342, 265] width 10 height 10
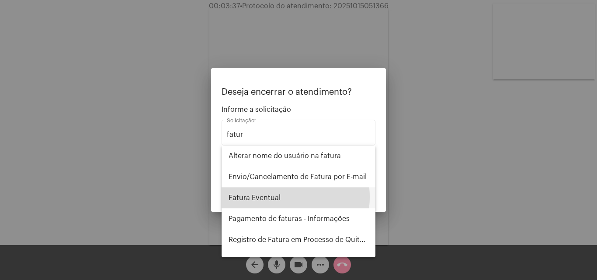
click at [281, 197] on span "Fatura Eventual" at bounding box center [299, 198] width 140 height 21
type input "Fatura Eventual"
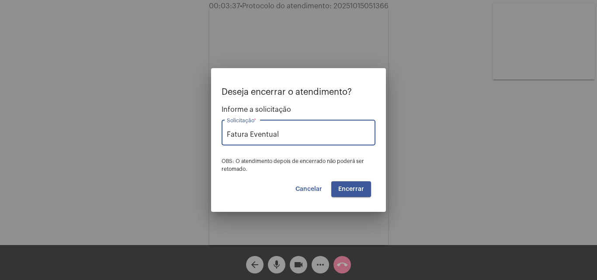
click at [353, 182] on button "Encerrar" at bounding box center [351, 189] width 40 height 16
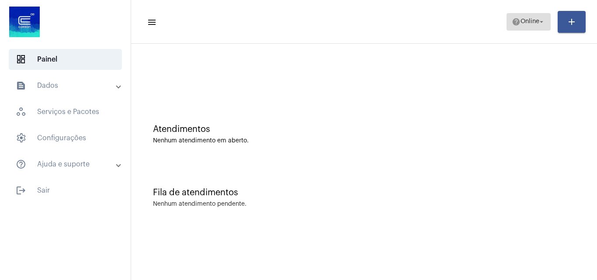
click at [524, 24] on span "Online" at bounding box center [530, 22] width 19 height 6
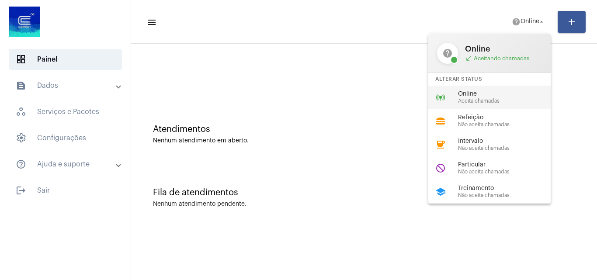
click at [511, 100] on span "Aceita chamadas" at bounding box center [508, 101] width 100 height 6
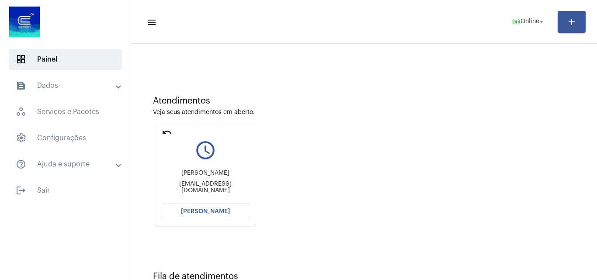
scroll to position [44, 0]
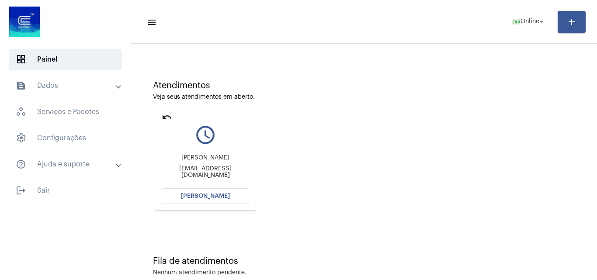
click at [222, 198] on span "Abrir Chamada" at bounding box center [205, 196] width 49 height 6
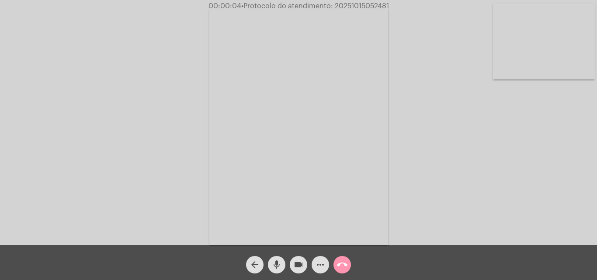
click at [79, 103] on div "Acessando Câmera e Microfone..." at bounding box center [298, 124] width 595 height 245
click at [507, 157] on div "Acessando Câmera e Microfone..." at bounding box center [298, 124] width 595 height 245
click at [509, 182] on div "Acessando Câmera e Microfone..." at bounding box center [298, 124] width 595 height 245
click at [321, 265] on mat-icon "more_horiz" at bounding box center [320, 265] width 10 height 10
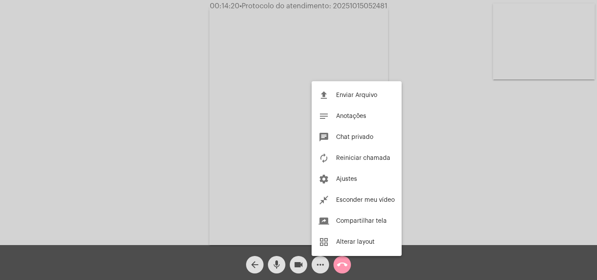
click at [201, 136] on div at bounding box center [298, 140] width 597 height 280
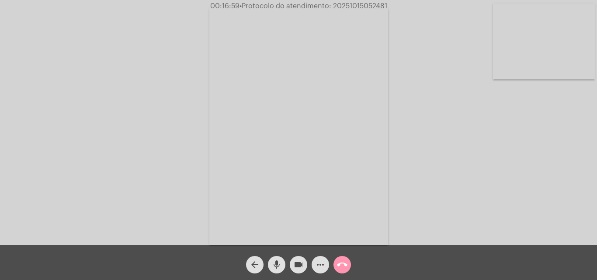
click at [350, 5] on span "• Protocolo do atendimento: 20251015052481" at bounding box center [314, 6] width 148 height 7
copy span "20251015052481"
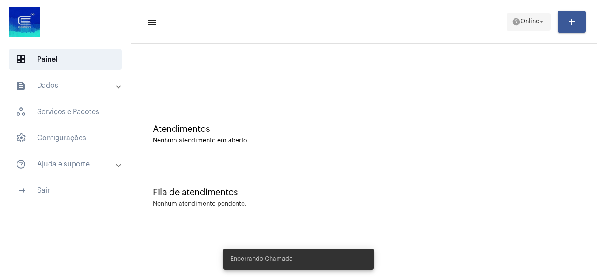
click at [525, 13] on button "help Online arrow_drop_down" at bounding box center [529, 21] width 44 height 17
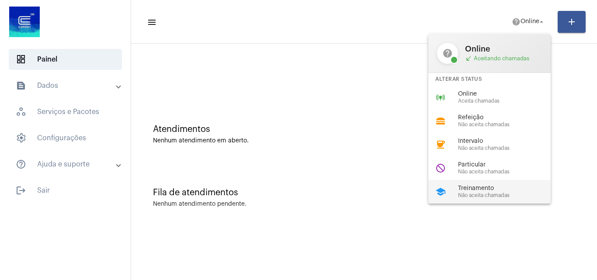
click at [472, 193] on span "Não aceita chamadas" at bounding box center [508, 196] width 100 height 6
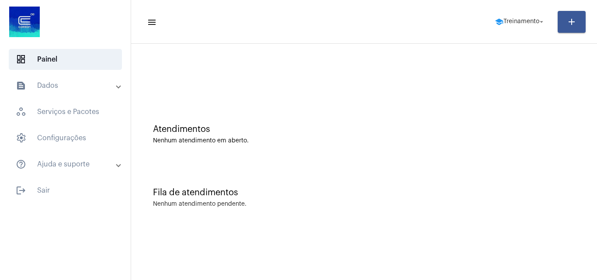
click at [520, 11] on mat-toolbar-row "menu school Treinamento arrow_drop_down add" at bounding box center [364, 22] width 466 height 28
click at [526, 26] on span "school Treinamento arrow_drop_down" at bounding box center [520, 22] width 51 height 16
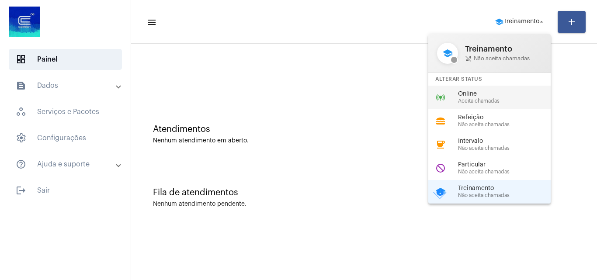
click at [516, 108] on div "online_prediction Online Aceita chamadas" at bounding box center [496, 98] width 136 height 24
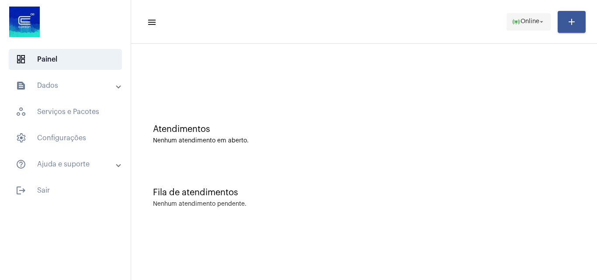
click at [512, 25] on mat-icon "online_prediction" at bounding box center [516, 21] width 9 height 9
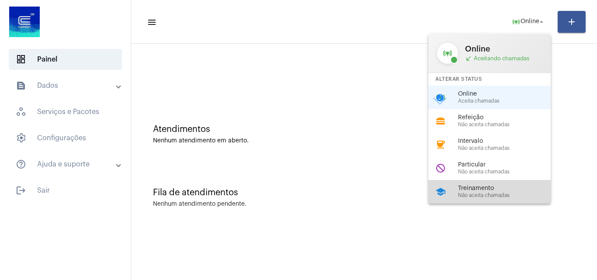
click at [494, 188] on span "Treinamento" at bounding box center [508, 188] width 100 height 7
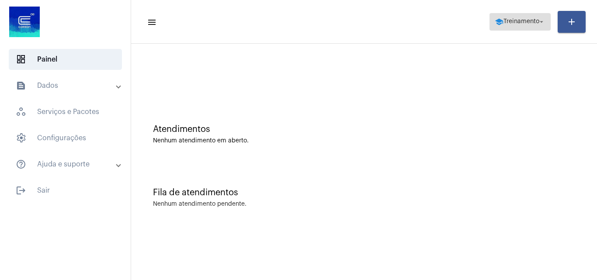
click at [523, 23] on span "Treinamento" at bounding box center [522, 22] width 36 height 6
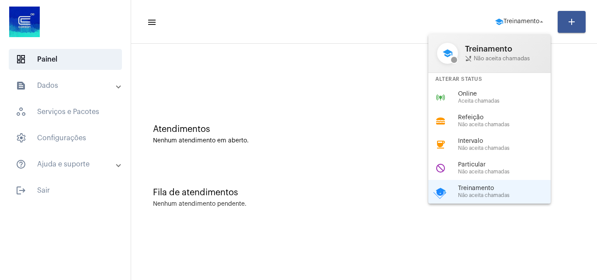
click at [492, 91] on div "online_prediction Online Aceita chamadas" at bounding box center [496, 98] width 136 height 24
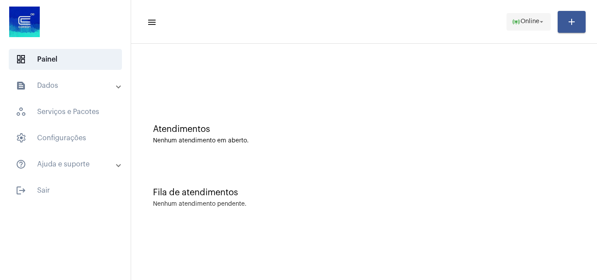
click at [533, 22] on span "Online" at bounding box center [530, 22] width 19 height 6
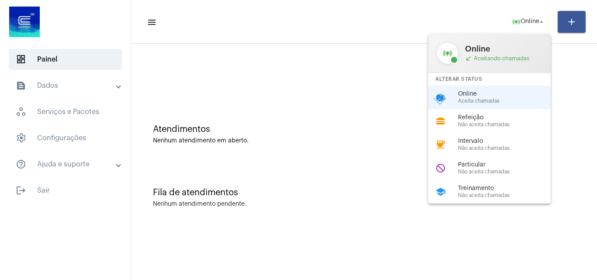
drag, startPoint x: 286, startPoint y: 89, endPoint x: 220, endPoint y: 122, distance: 74.3
click at [288, 88] on div at bounding box center [298, 140] width 597 height 280
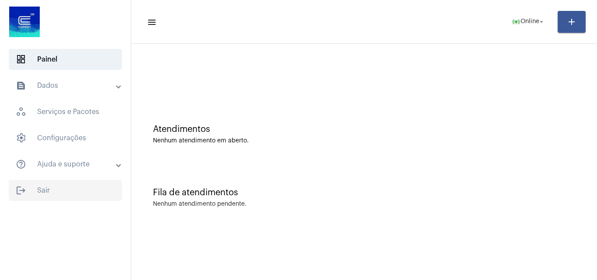
click at [55, 190] on span "logout Sair" at bounding box center [65, 190] width 113 height 21
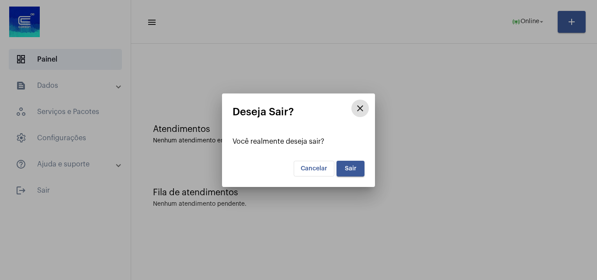
drag, startPoint x: 358, startPoint y: 165, endPoint x: 351, endPoint y: 166, distance: 7.4
click at [356, 165] on button "Sair" at bounding box center [351, 169] width 28 height 16
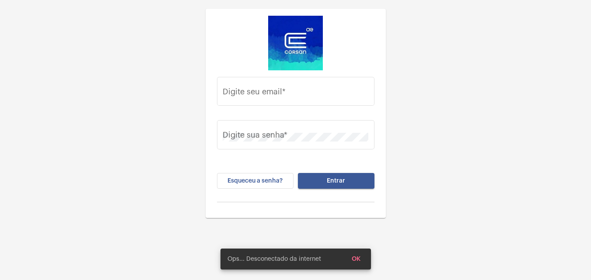
type input "[EMAIL_ADDRESS][PERSON_NAME][DOMAIN_NAME]"
